Goal: Information Seeking & Learning: Learn about a topic

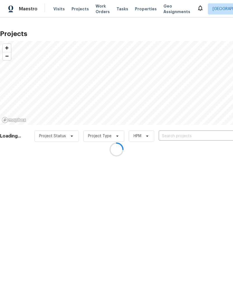
click at [188, 137] on div at bounding box center [116, 149] width 233 height 299
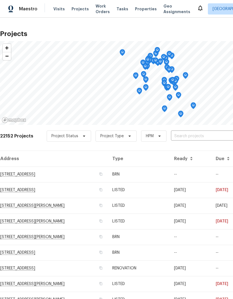
click at [189, 136] on input "text" at bounding box center [203, 136] width 64 height 9
type input "13830"
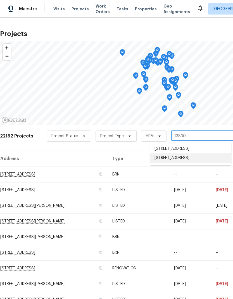
click at [203, 158] on li "[STREET_ADDRESS]" at bounding box center [190, 157] width 81 height 9
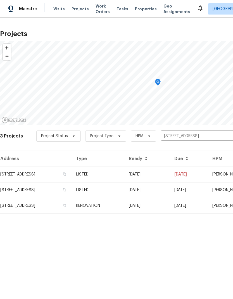
click at [15, 174] on td "[STREET_ADDRESS]" at bounding box center [35, 174] width 71 height 16
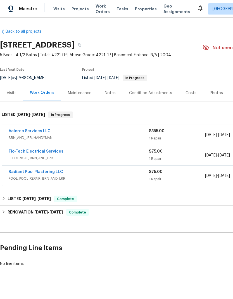
click at [214, 95] on div "Photos" at bounding box center [216, 93] width 13 height 6
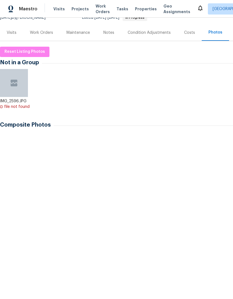
scroll to position [61, 0]
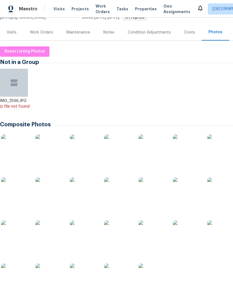
click at [82, 152] on img at bounding box center [84, 148] width 28 height 28
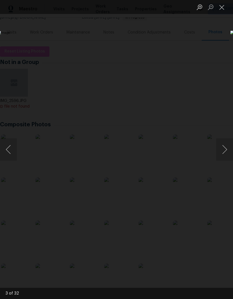
click at [225, 150] on button "Next image" at bounding box center [224, 149] width 17 height 22
click at [225, 149] on button "Next image" at bounding box center [224, 149] width 17 height 22
click at [225, 150] on button "Next image" at bounding box center [224, 149] width 17 height 22
click at [11, 144] on button "Previous image" at bounding box center [8, 149] width 17 height 22
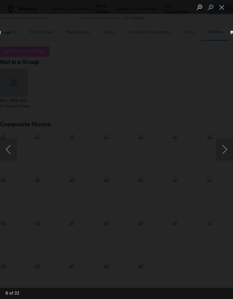
click at [224, 149] on button "Next image" at bounding box center [224, 149] width 17 height 22
click at [222, 151] on button "Next image" at bounding box center [224, 149] width 17 height 22
click at [223, 151] on button "Next image" at bounding box center [224, 149] width 17 height 22
click at [223, 150] on button "Next image" at bounding box center [224, 149] width 17 height 22
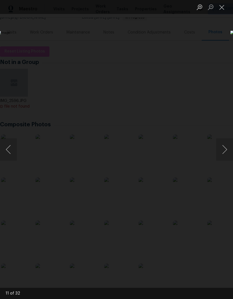
click at [222, 151] on button "Next image" at bounding box center [224, 149] width 17 height 22
click at [223, 151] on button "Next image" at bounding box center [224, 149] width 17 height 22
click at [226, 148] on button "Next image" at bounding box center [224, 149] width 17 height 22
click at [226, 144] on button "Next image" at bounding box center [224, 149] width 17 height 22
click at [224, 145] on button "Next image" at bounding box center [224, 149] width 17 height 22
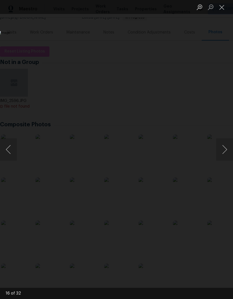
click at [224, 145] on button "Next image" at bounding box center [224, 149] width 17 height 22
click at [225, 145] on button "Next image" at bounding box center [224, 149] width 17 height 22
click at [224, 145] on button "Next image" at bounding box center [224, 149] width 17 height 22
click at [220, 147] on button "Next image" at bounding box center [224, 149] width 17 height 22
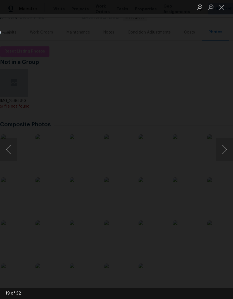
click at [222, 147] on button "Next image" at bounding box center [224, 149] width 17 height 22
click at [221, 148] on button "Next image" at bounding box center [224, 149] width 17 height 22
click at [221, 149] on button "Next image" at bounding box center [224, 149] width 17 height 22
click at [223, 149] on button "Next image" at bounding box center [224, 149] width 17 height 22
click at [224, 149] on button "Next image" at bounding box center [224, 149] width 17 height 22
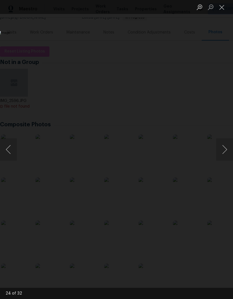
click at [225, 152] on button "Next image" at bounding box center [224, 149] width 17 height 22
click at [223, 154] on button "Next image" at bounding box center [224, 149] width 17 height 22
click at [223, 155] on button "Next image" at bounding box center [224, 149] width 17 height 22
click at [223, 154] on button "Next image" at bounding box center [224, 149] width 17 height 22
click at [223, 155] on button "Next image" at bounding box center [224, 149] width 17 height 22
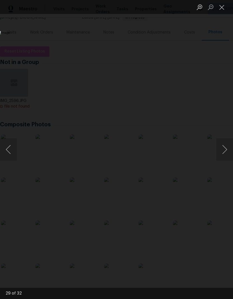
click at [223, 155] on button "Next image" at bounding box center [224, 149] width 17 height 22
click at [222, 156] on button "Next image" at bounding box center [224, 149] width 17 height 22
click at [223, 156] on button "Next image" at bounding box center [224, 149] width 17 height 22
click at [223, 154] on button "Next image" at bounding box center [224, 149] width 17 height 22
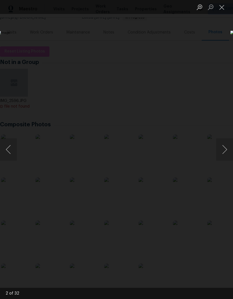
click at [224, 151] on button "Next image" at bounding box center [224, 149] width 17 height 22
click at [224, 149] on button "Next image" at bounding box center [224, 149] width 17 height 22
click at [225, 150] on button "Next image" at bounding box center [224, 149] width 17 height 22
click at [224, 150] on button "Next image" at bounding box center [224, 149] width 17 height 22
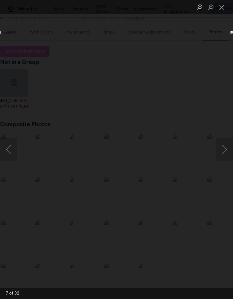
click at [225, 149] on button "Next image" at bounding box center [224, 149] width 17 height 22
click at [225, 150] on button "Next image" at bounding box center [224, 149] width 17 height 22
click at [224, 151] on button "Next image" at bounding box center [224, 149] width 17 height 22
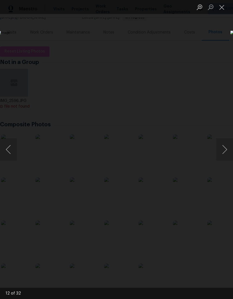
click at [224, 151] on button "Next image" at bounding box center [224, 149] width 17 height 22
click at [225, 151] on button "Next image" at bounding box center [224, 149] width 17 height 22
click at [225, 150] on button "Next image" at bounding box center [224, 149] width 17 height 22
click at [226, 150] on button "Next image" at bounding box center [224, 149] width 17 height 22
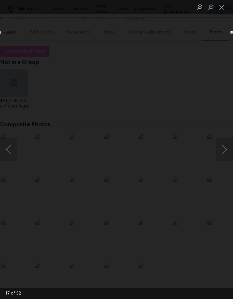
click at [225, 151] on button "Next image" at bounding box center [224, 149] width 17 height 22
click at [225, 152] on button "Next image" at bounding box center [224, 149] width 17 height 22
click at [226, 151] on button "Next image" at bounding box center [224, 149] width 17 height 22
click at [225, 150] on button "Next image" at bounding box center [224, 149] width 17 height 22
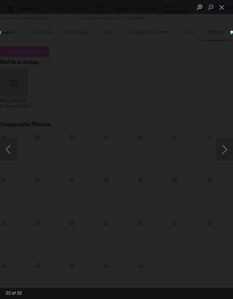
click at [225, 150] on button "Next image" at bounding box center [224, 149] width 17 height 22
click at [223, 151] on button "Next image" at bounding box center [224, 149] width 17 height 22
click at [225, 151] on button "Next image" at bounding box center [224, 149] width 17 height 22
click at [226, 151] on button "Next image" at bounding box center [224, 149] width 17 height 22
click at [62, 267] on div "Lightbox" at bounding box center [116, 149] width 233 height 299
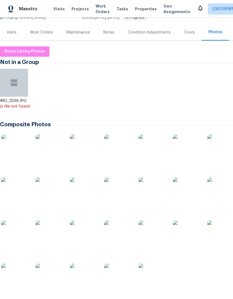
click at [39, 32] on div "Work Orders" at bounding box center [41, 33] width 23 height 6
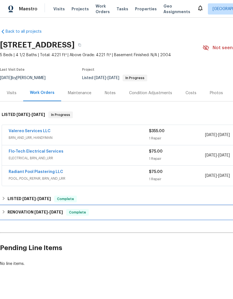
click at [14, 211] on h6 "RENOVATION [DATE] - [DATE]" at bounding box center [35, 212] width 55 height 7
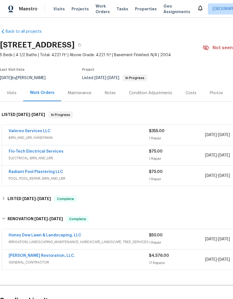
click at [65, 259] on div "[PERSON_NAME] Restoration, LLC." at bounding box center [79, 256] width 140 height 7
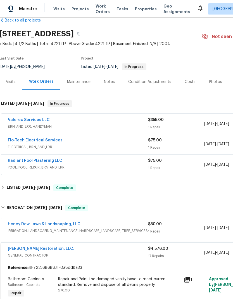
scroll to position [15, 1]
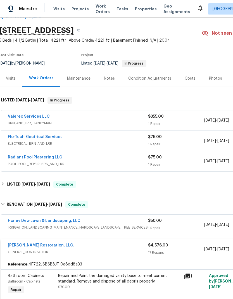
click at [70, 155] on div "Radiant Pool Plastering LLC" at bounding box center [78, 157] width 140 height 7
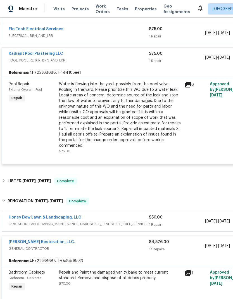
scroll to position [122, 0]
click at [23, 53] on link "Radiant Pool Plastering LLC" at bounding box center [36, 54] width 54 height 4
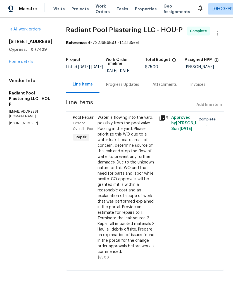
click at [121, 87] on div "Progress Updates" at bounding box center [122, 85] width 33 height 6
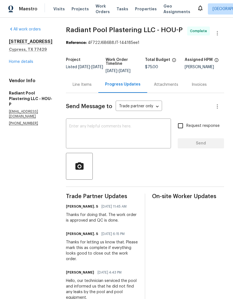
click at [19, 62] on link "Home details" at bounding box center [21, 62] width 24 height 4
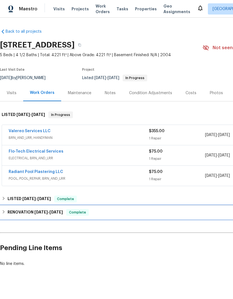
click at [16, 212] on h6 "RENOVATION [DATE] - [DATE]" at bounding box center [35, 212] width 55 height 7
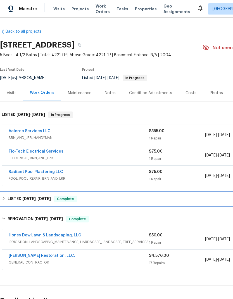
click at [15, 197] on h6 "LISTED [DATE] - [DATE]" at bounding box center [29, 198] width 43 height 7
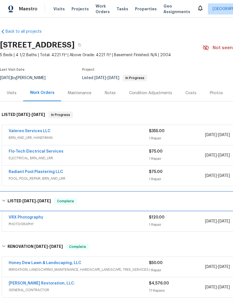
click at [16, 197] on div "LISTED [DATE] - [DATE] Complete" at bounding box center [157, 201] width 315 height 18
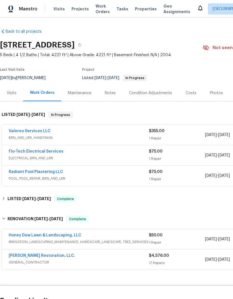
click at [73, 153] on div "Flo-Tech Electrical Services" at bounding box center [79, 152] width 140 height 7
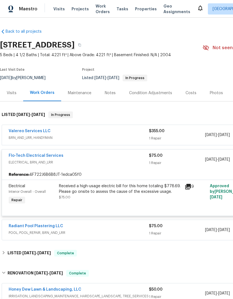
click at [73, 156] on div "Flo-Tech Electrical Services" at bounding box center [79, 156] width 140 height 7
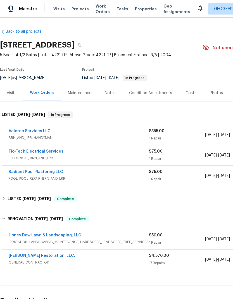
click at [62, 132] on div "Valereo Services LLC" at bounding box center [79, 131] width 140 height 7
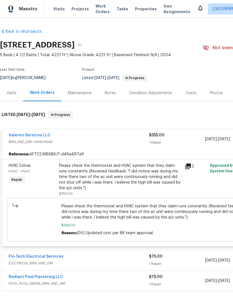
click at [66, 138] on div "Valereo Services LLC" at bounding box center [79, 135] width 140 height 7
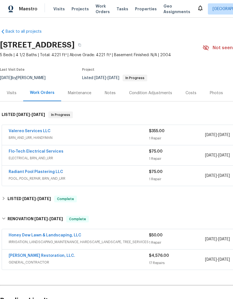
click at [71, 134] on div "Valereo Services LLC" at bounding box center [79, 131] width 140 height 7
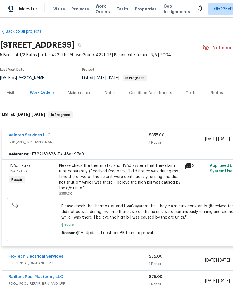
click at [66, 137] on div "Valereo Services LLC" at bounding box center [79, 135] width 140 height 7
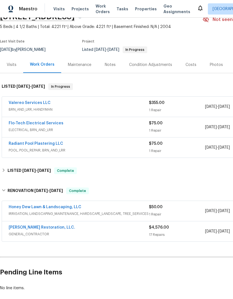
scroll to position [28, 0]
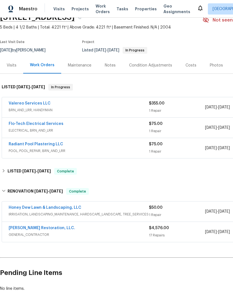
click at [68, 230] on div "[PERSON_NAME] Restoration, LLC." at bounding box center [79, 228] width 140 height 7
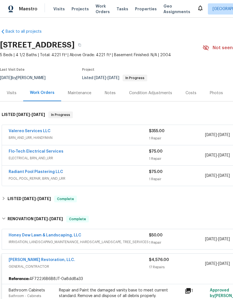
scroll to position [0, 0]
click at [210, 92] on div "Photos" at bounding box center [216, 93] width 13 height 6
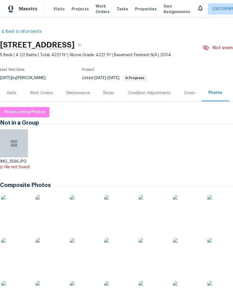
click at [81, 212] on img at bounding box center [84, 209] width 28 height 28
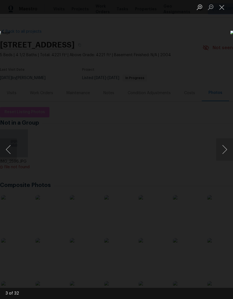
click at [223, 8] on button "Close lightbox" at bounding box center [221, 7] width 11 height 10
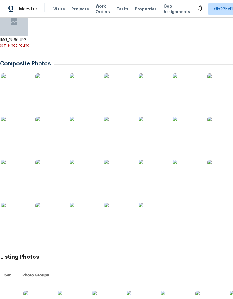
scroll to position [122, 0]
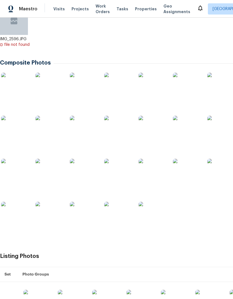
click at [187, 87] on img at bounding box center [187, 87] width 28 height 28
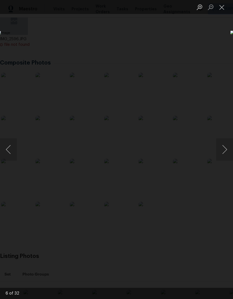
click at [199, 42] on div "Lightbox" at bounding box center [116, 149] width 233 height 299
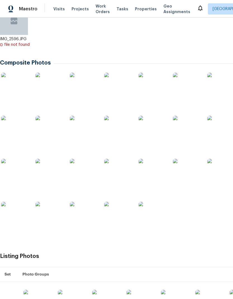
click at [11, 134] on img at bounding box center [15, 130] width 28 height 28
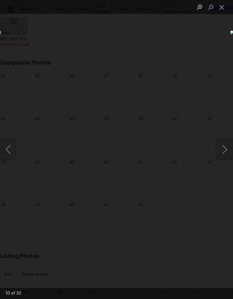
click at [52, 28] on div "Lightbox" at bounding box center [116, 149] width 233 height 299
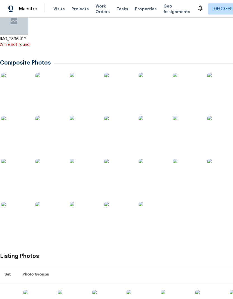
click at [85, 222] on img at bounding box center [84, 216] width 28 height 28
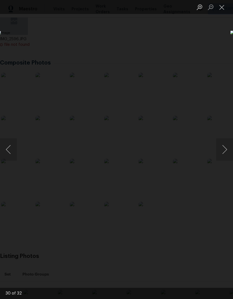
click at [216, 16] on div "Lightbox" at bounding box center [116, 149] width 233 height 299
